Goal: Task Accomplishment & Management: Use online tool/utility

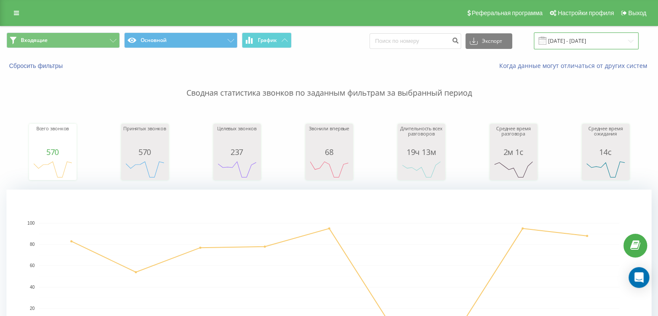
click at [557, 41] on input "[DATE] - [DATE]" at bounding box center [586, 40] width 105 height 17
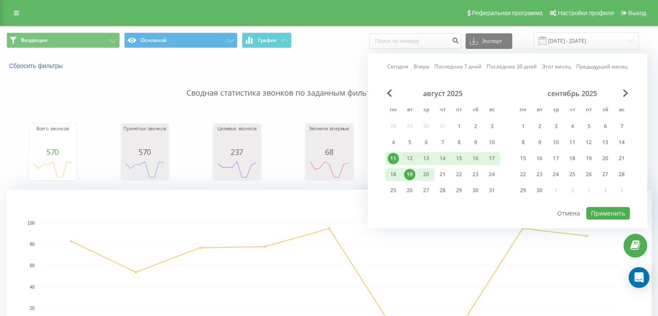
click at [434, 173] on div "20" at bounding box center [426, 174] width 16 height 13
click at [463, 174] on div "22" at bounding box center [458, 174] width 11 height 11
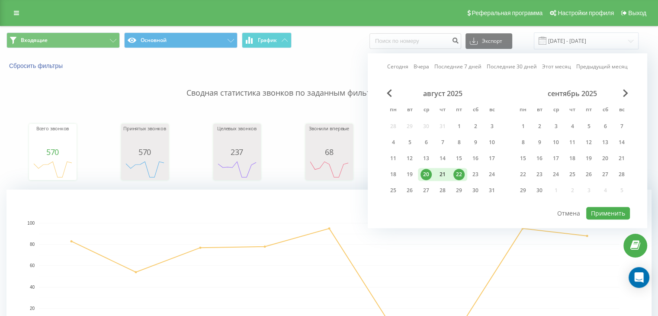
click at [443, 173] on div "21" at bounding box center [442, 174] width 11 height 11
click at [621, 212] on button "Применить" at bounding box center [608, 213] width 44 height 13
type input "[DATE] - [DATE]"
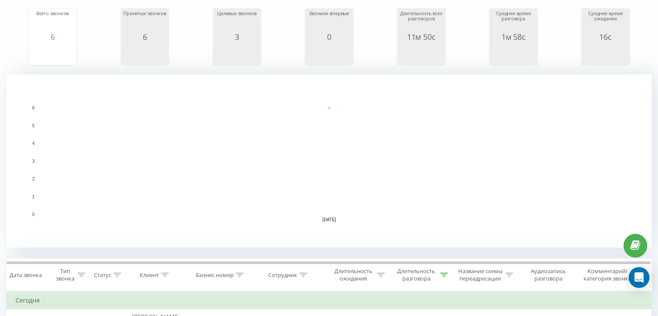
scroll to position [173, 0]
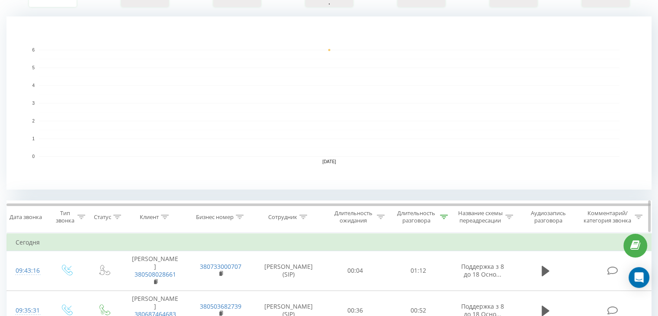
click at [417, 222] on div "Длительность разговора" at bounding box center [416, 216] width 43 height 15
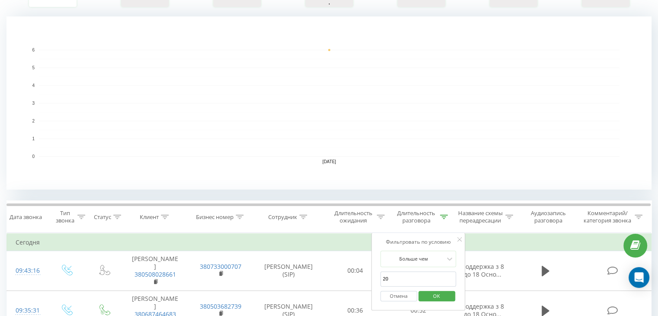
click at [436, 299] on span "OK" at bounding box center [436, 295] width 24 height 13
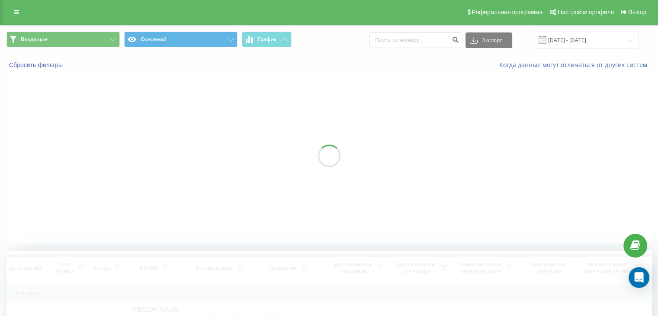
scroll to position [0, 0]
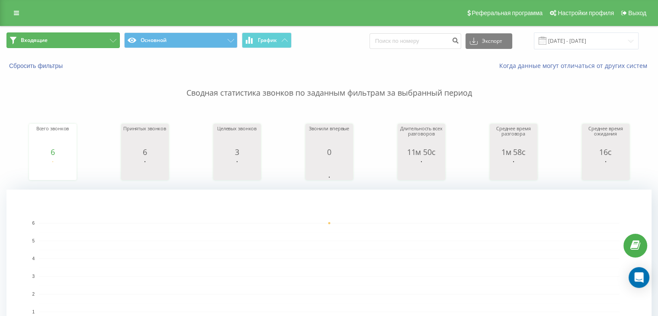
click at [73, 39] on button "Входящие" at bounding box center [62, 40] width 113 height 16
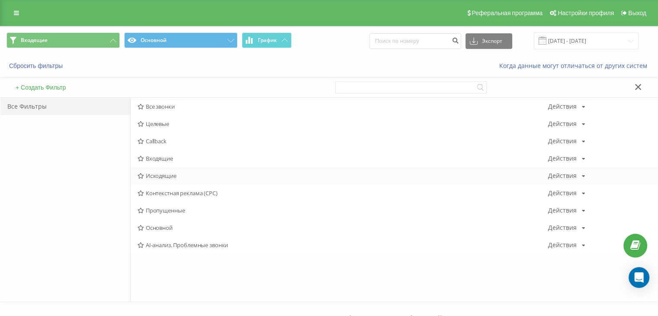
click at [170, 171] on div "Исходящие Действия Редактировать Копировать Удалить По умолчанию Поделиться" at bounding box center [394, 175] width 527 height 17
click at [156, 173] on span "Исходящие" at bounding box center [343, 176] width 411 height 6
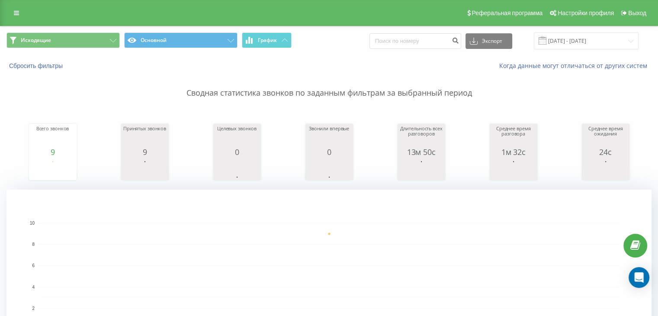
click at [90, 28] on div "Исходящие Основной График Экспорт .csv .xls .xlsx [DATE] - [DATE]" at bounding box center [328, 40] width 657 height 29
click at [85, 33] on button "Исходящие" at bounding box center [62, 40] width 113 height 16
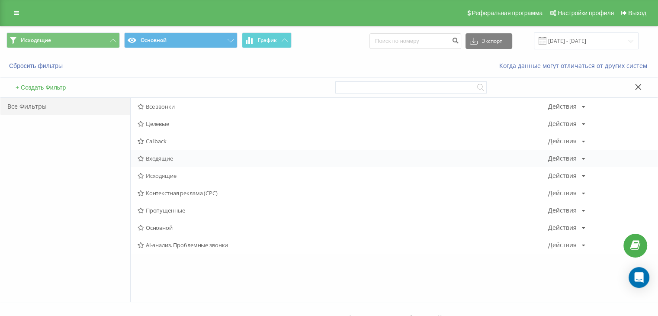
click at [144, 156] on icon at bounding box center [141, 159] width 6 height 6
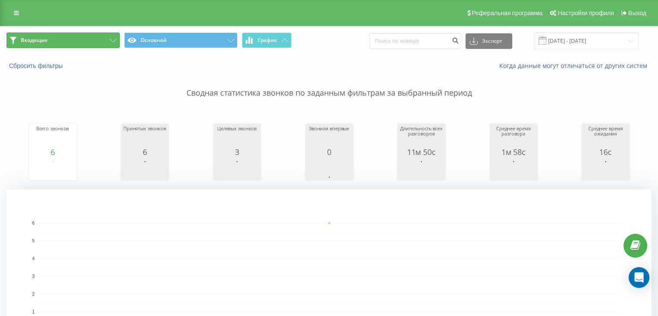
click at [90, 36] on button "Входящие" at bounding box center [62, 40] width 113 height 16
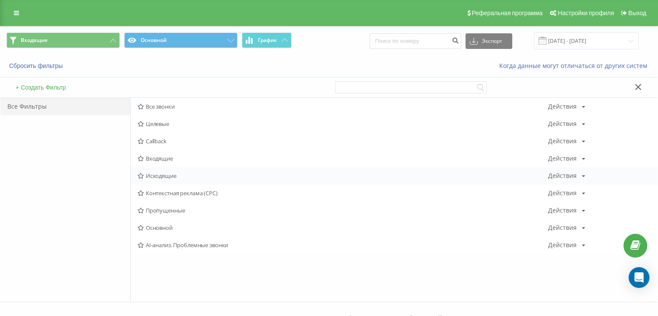
click at [171, 177] on span "Исходящие" at bounding box center [343, 176] width 411 height 6
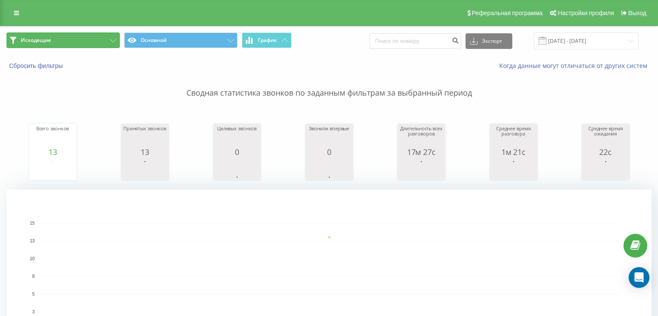
click at [97, 39] on button "Исходящие" at bounding box center [62, 40] width 113 height 16
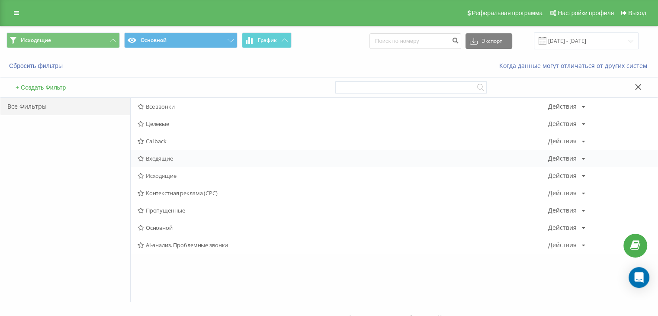
click at [146, 160] on span "Входящие" at bounding box center [343, 158] width 411 height 6
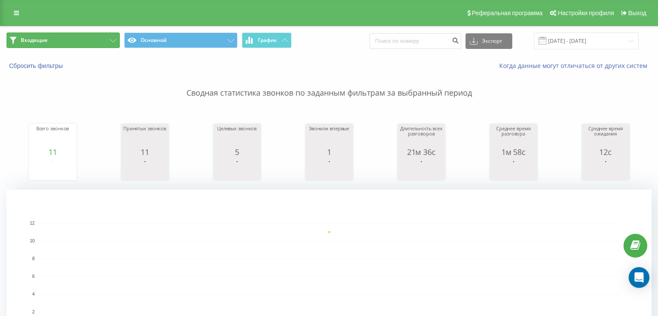
click at [87, 38] on button "Входящие" at bounding box center [62, 40] width 113 height 16
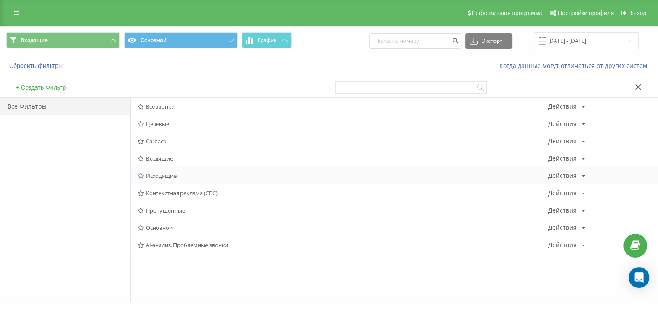
click at [184, 171] on div "Исходящие Действия Редактировать Копировать Удалить По умолчанию Поделиться" at bounding box center [394, 175] width 527 height 17
click at [182, 171] on div "Исходящие Действия Редактировать Копировать Удалить По умолчанию Поделиться" at bounding box center [394, 175] width 527 height 17
click at [167, 173] on span "Исходящие" at bounding box center [343, 176] width 411 height 6
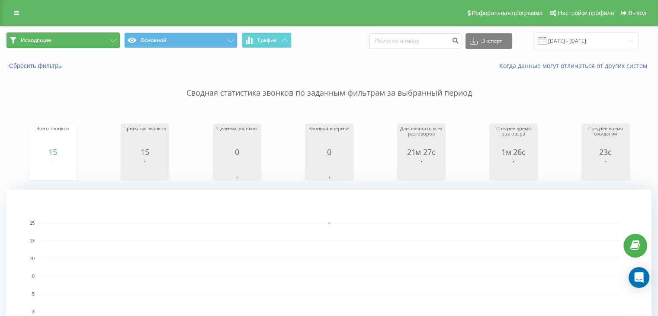
click at [44, 44] on button "Исходящие" at bounding box center [62, 40] width 113 height 16
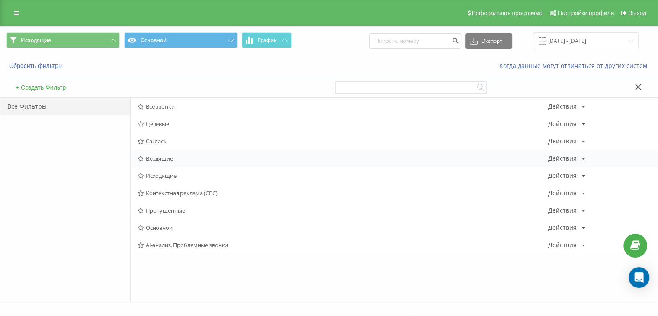
click at [142, 147] on div "Callback Действия Редактировать Копировать Удалить По умолчанию Поделиться" at bounding box center [394, 140] width 527 height 17
click at [144, 157] on icon at bounding box center [141, 159] width 6 height 6
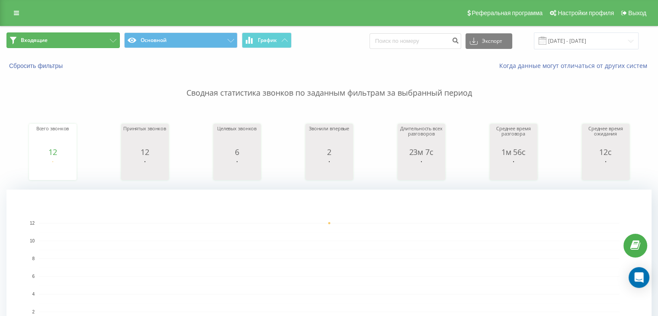
click at [65, 35] on button "Входящие" at bounding box center [62, 40] width 113 height 16
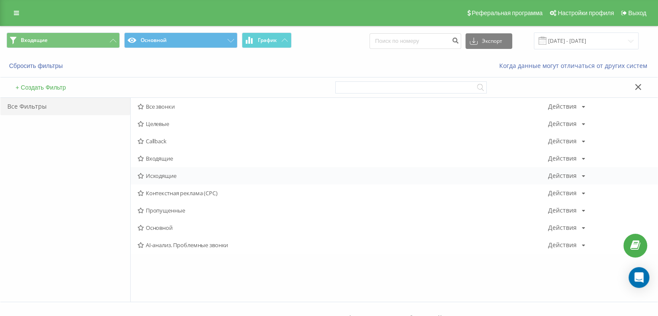
click at [165, 169] on div "Исходящие Действия Редактировать Копировать Удалить По умолчанию Поделиться" at bounding box center [394, 175] width 527 height 17
click at [164, 170] on div "Исходящие Действия Редактировать Копировать Удалить По умолчанию Поделиться" at bounding box center [394, 175] width 527 height 17
click at [160, 175] on span "Исходящие" at bounding box center [343, 176] width 411 height 6
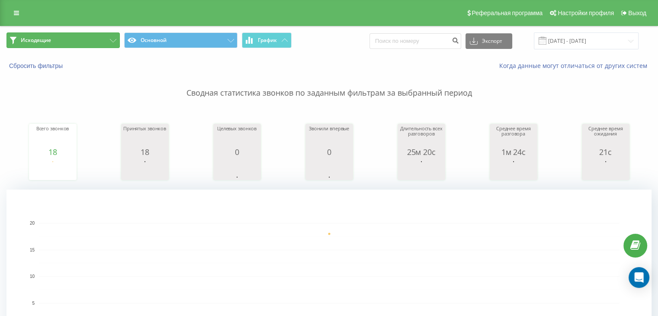
click at [89, 39] on button "Исходящие" at bounding box center [62, 40] width 113 height 16
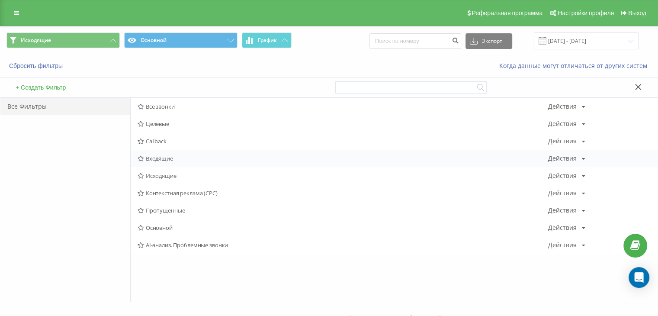
click at [159, 158] on span "Входящие" at bounding box center [343, 158] width 411 height 6
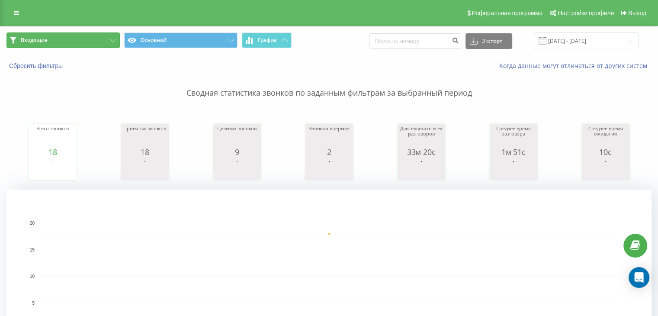
click at [71, 40] on button "Входящие" at bounding box center [62, 40] width 113 height 16
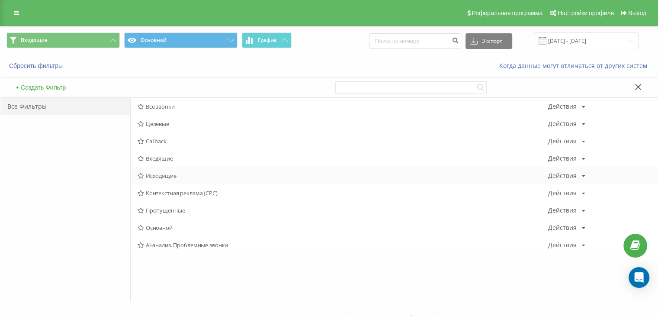
click at [156, 175] on span "Исходящие" at bounding box center [343, 176] width 411 height 6
